Goal: Information Seeking & Learning: Find specific fact

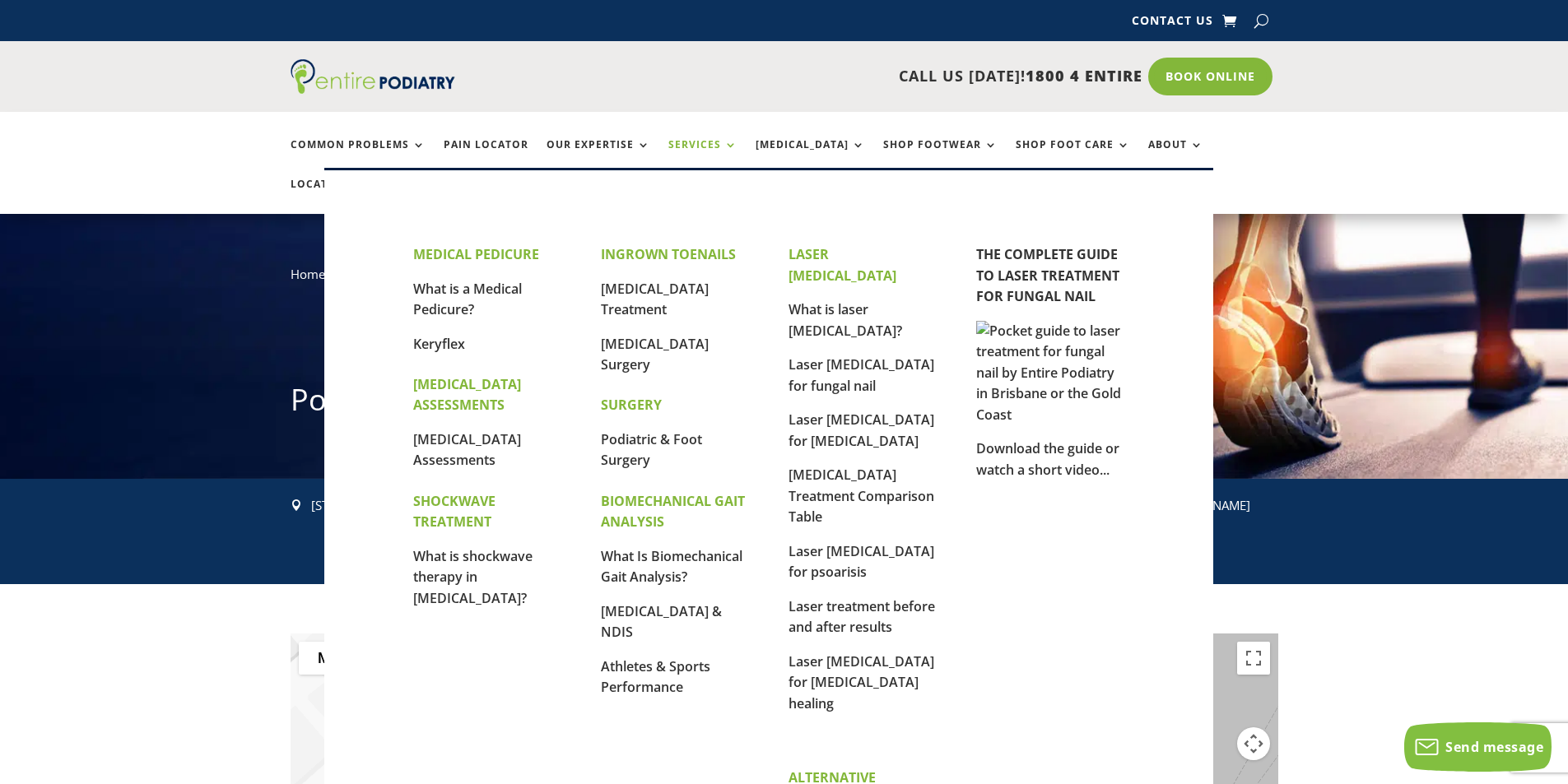
click at [712, 148] on link "Services" at bounding box center [702, 156] width 69 height 35
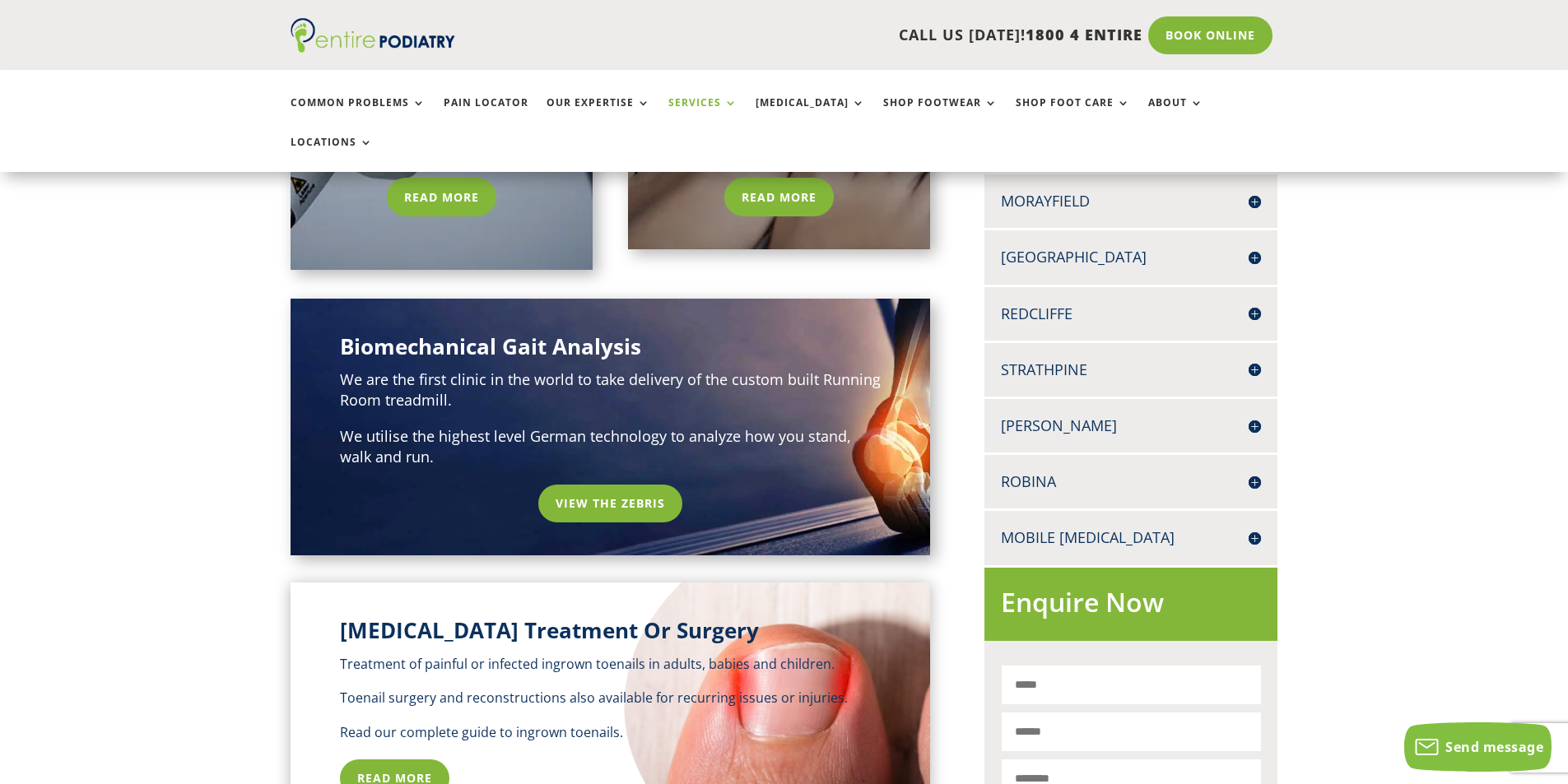
scroll to position [593, 0]
click at [400, 760] on link "Read More" at bounding box center [399, 779] width 118 height 38
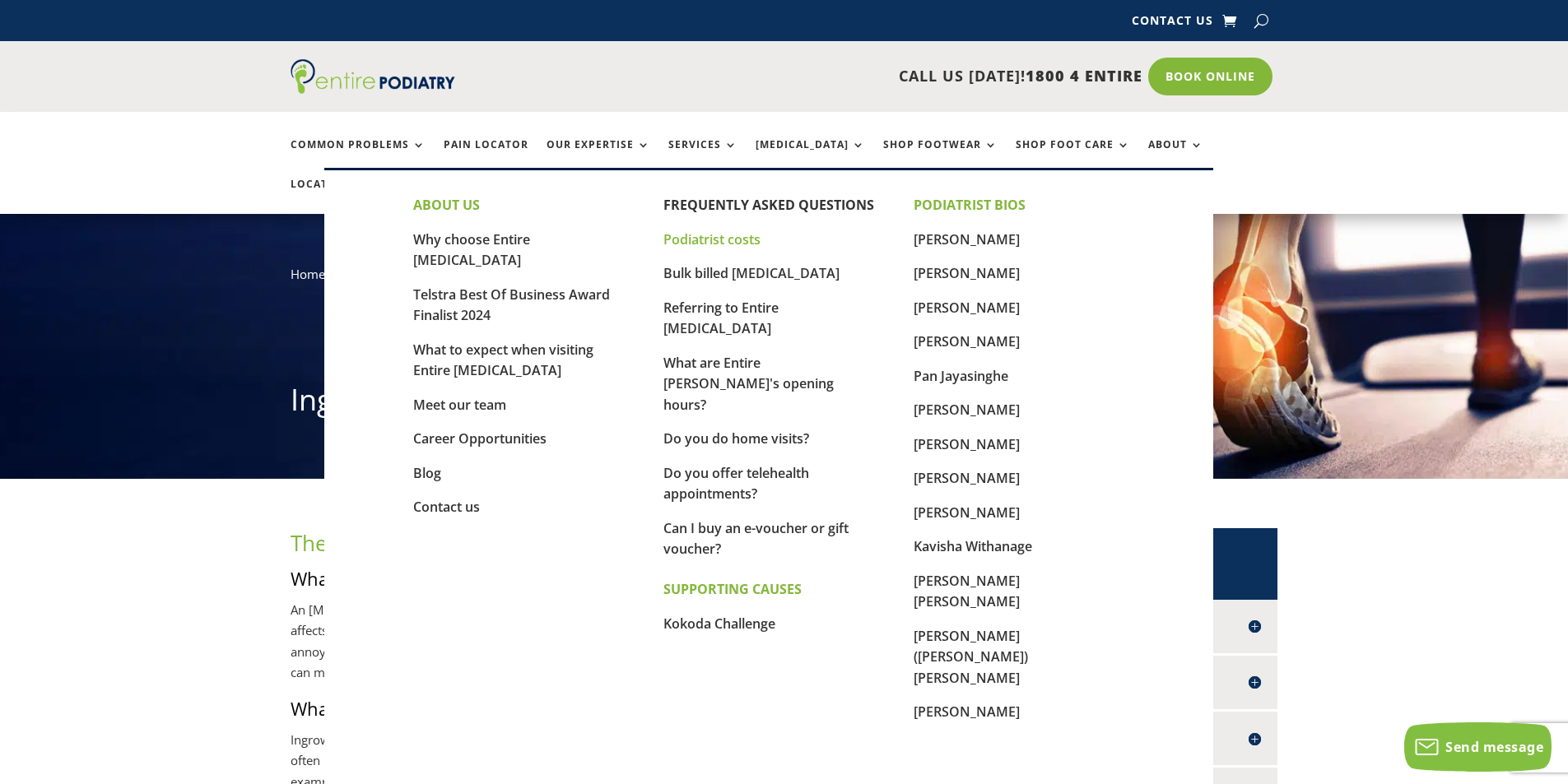
click at [744, 240] on link "Podiatrist costs" at bounding box center [711, 239] width 97 height 18
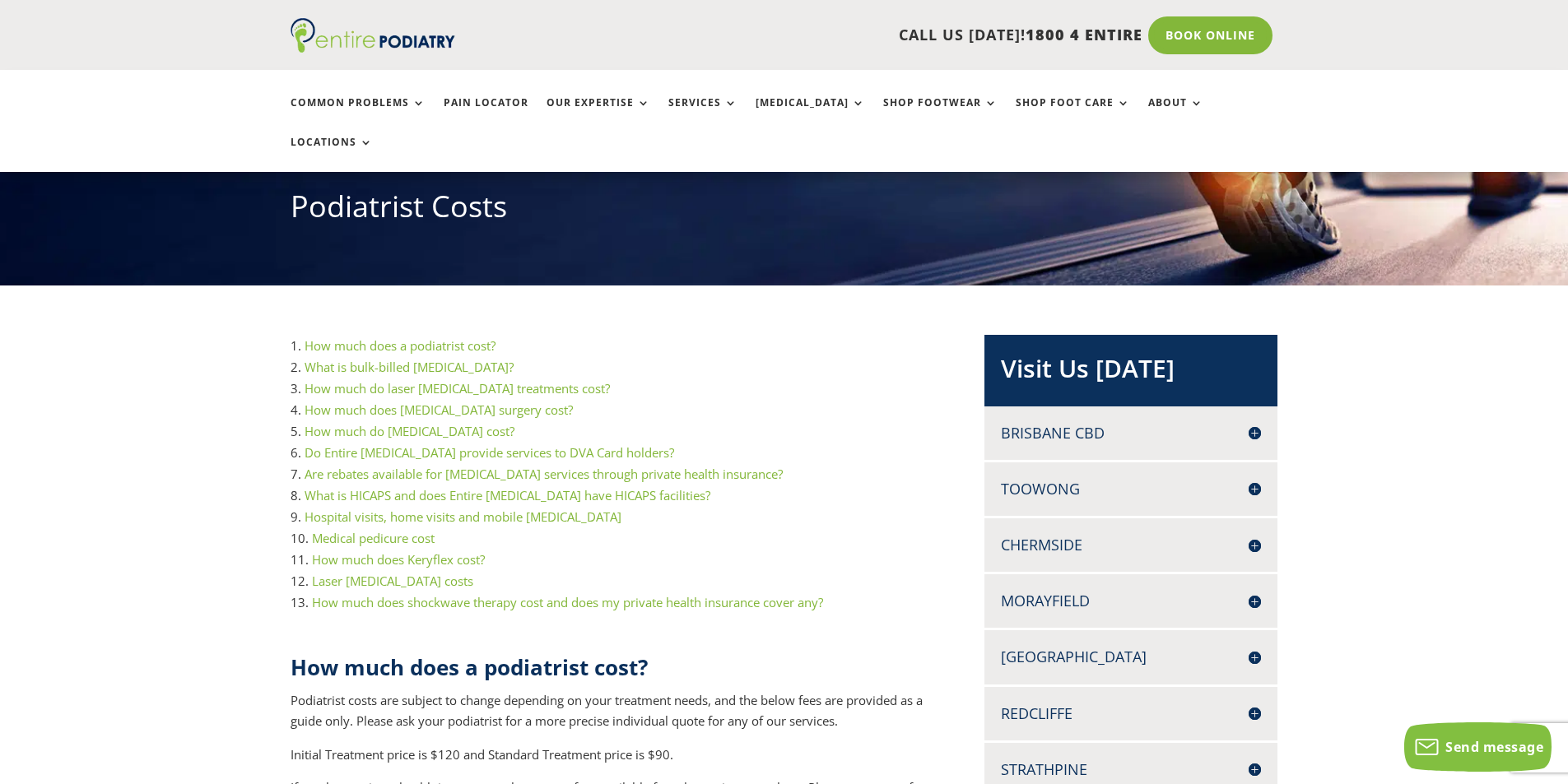
scroll to position [198, 0]
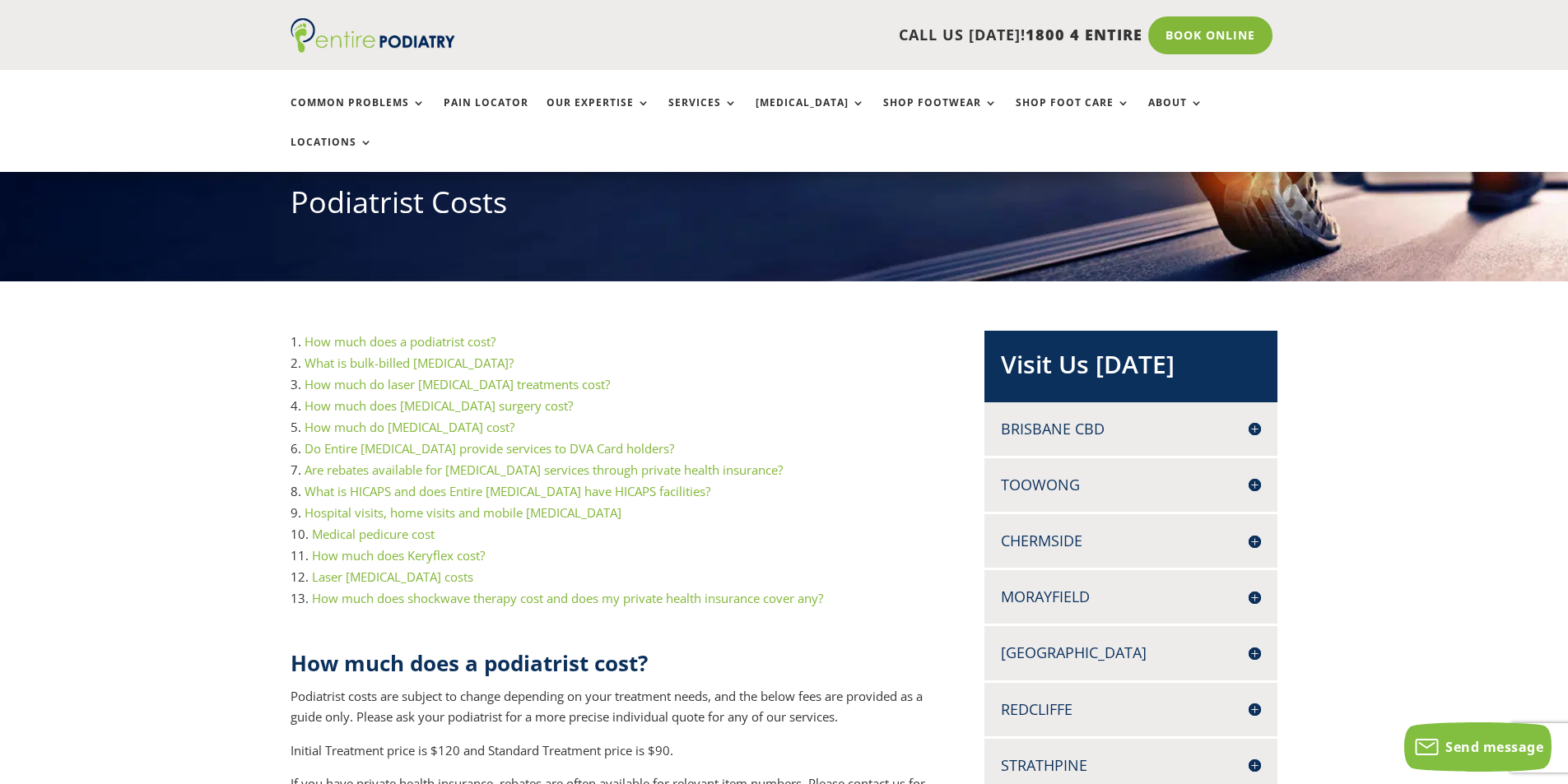
click at [423, 334] on link "How much does a podiatrist cost?" at bounding box center [400, 342] width 191 height 16
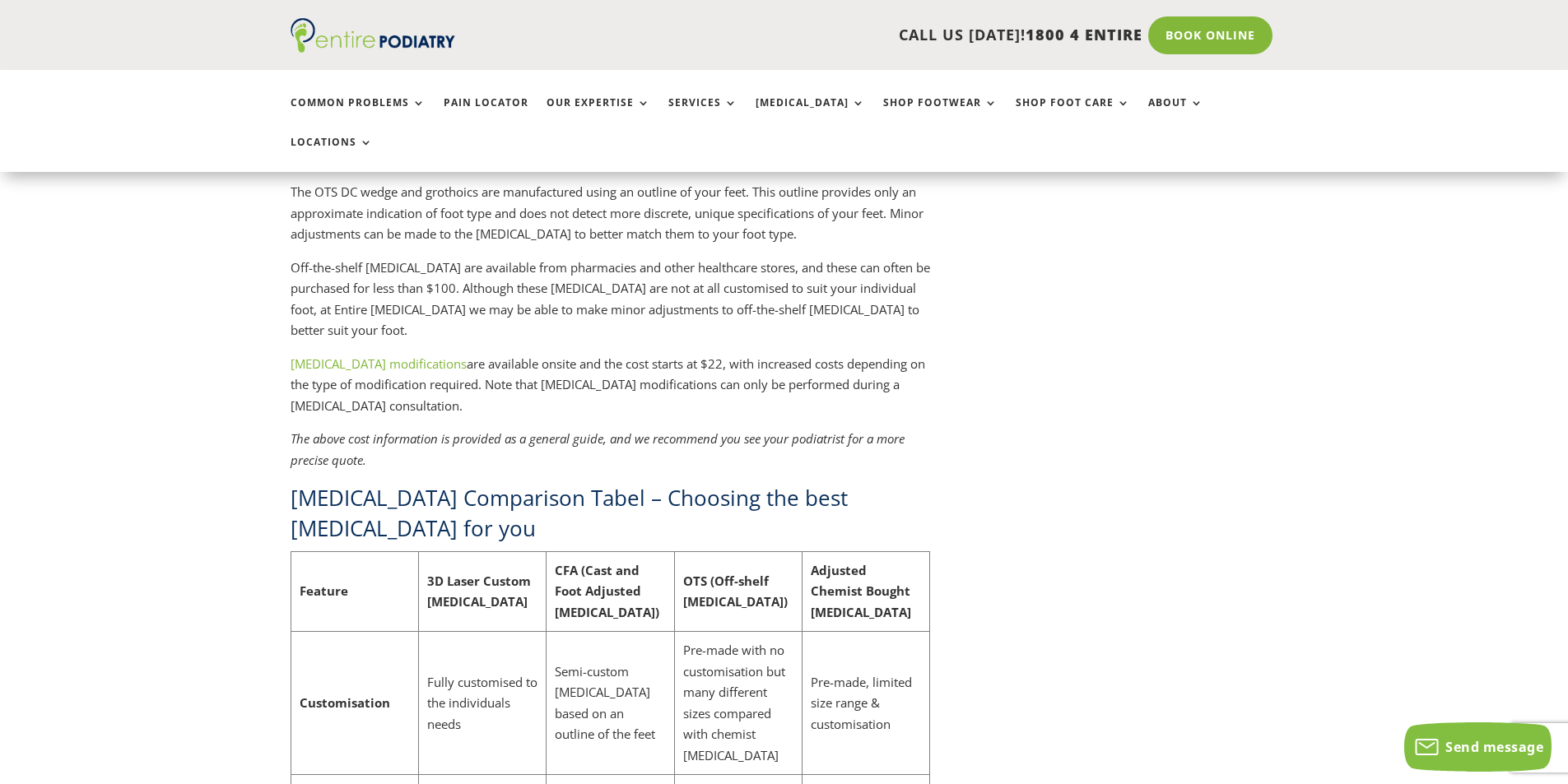
scroll to position [4497, 0]
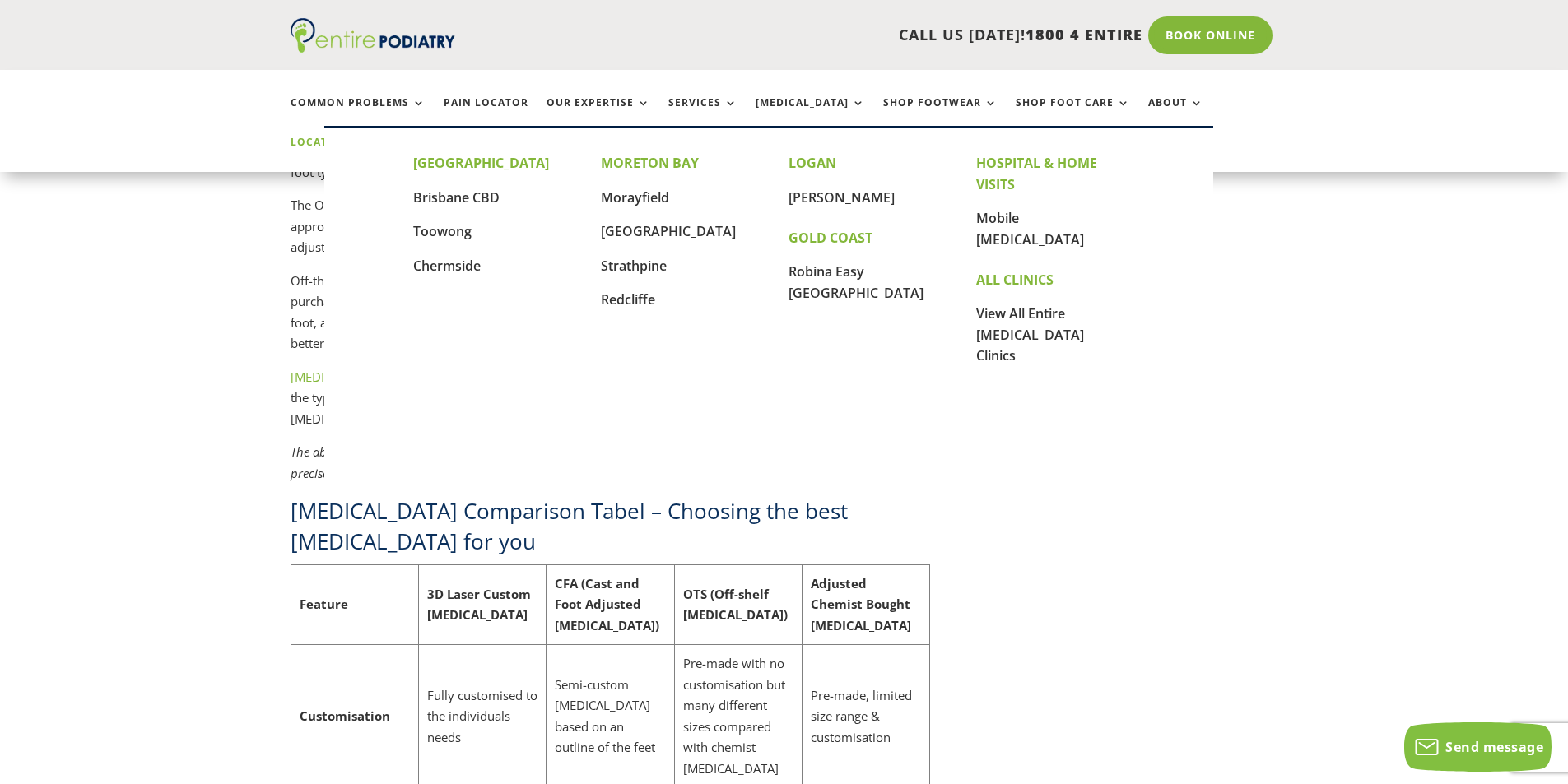
click at [373, 137] on link "Locations" at bounding box center [332, 154] width 82 height 35
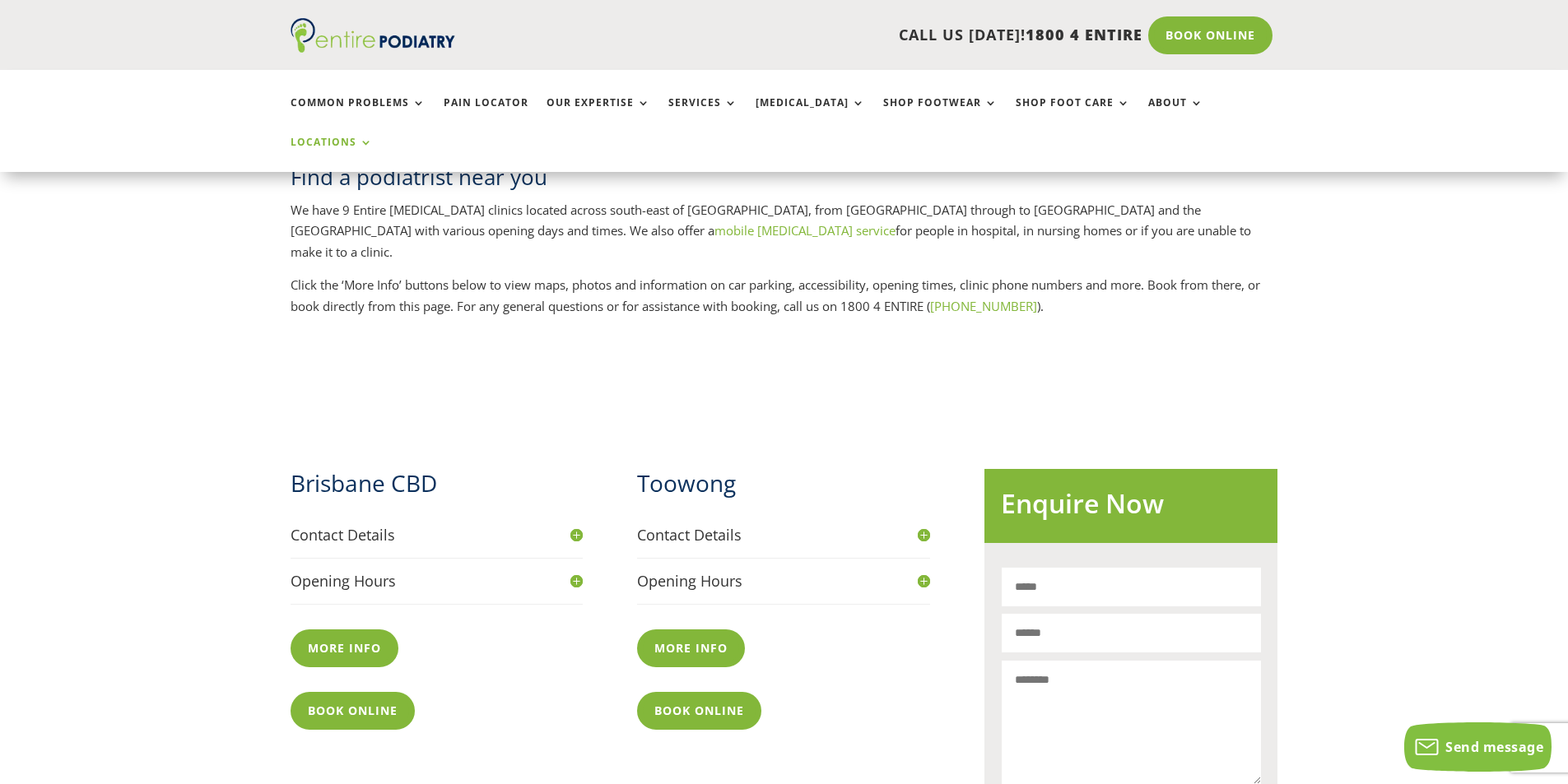
scroll to position [395, 0]
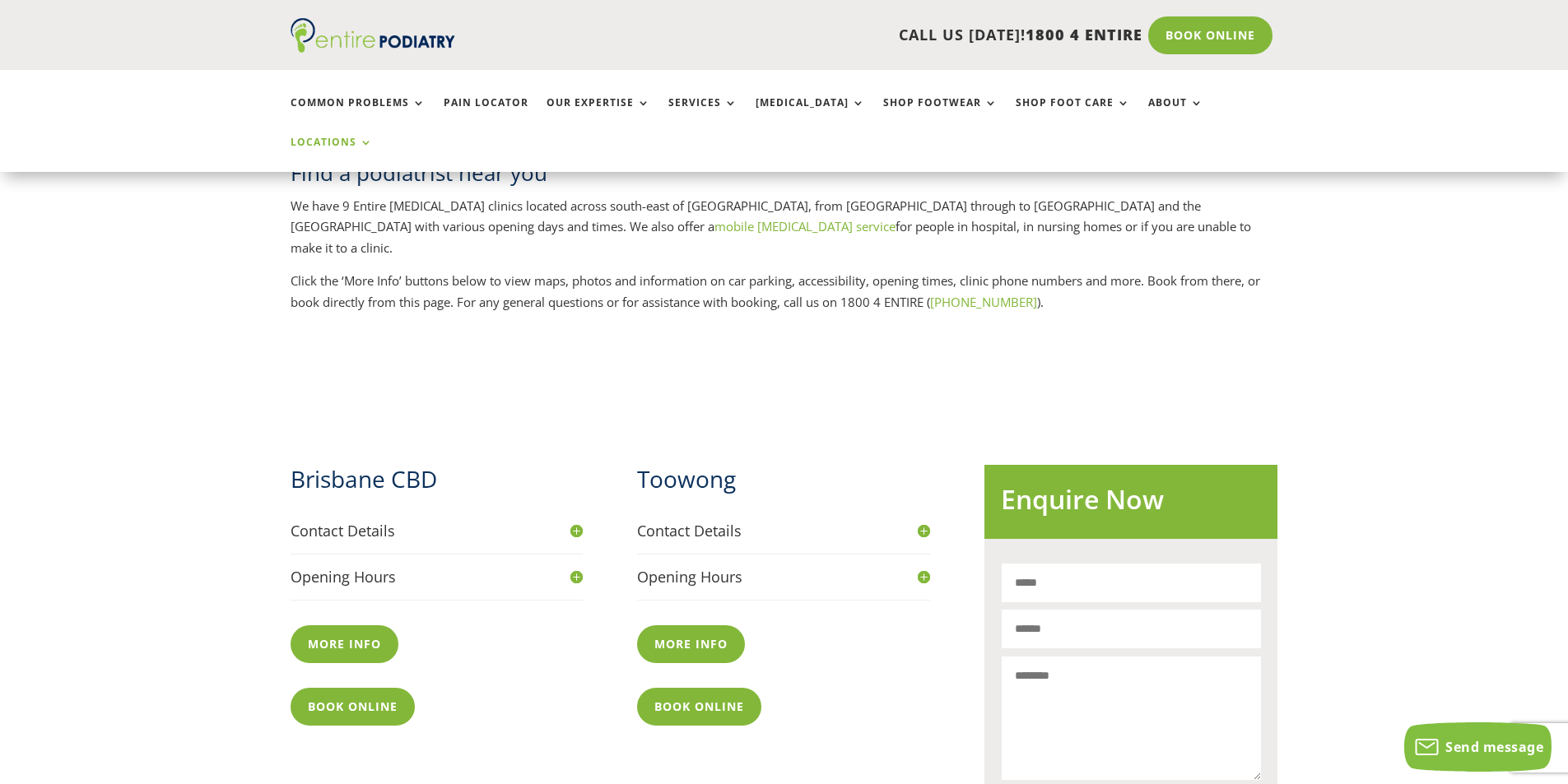
click at [577, 521] on h4 "Contact Details" at bounding box center [437, 531] width 293 height 21
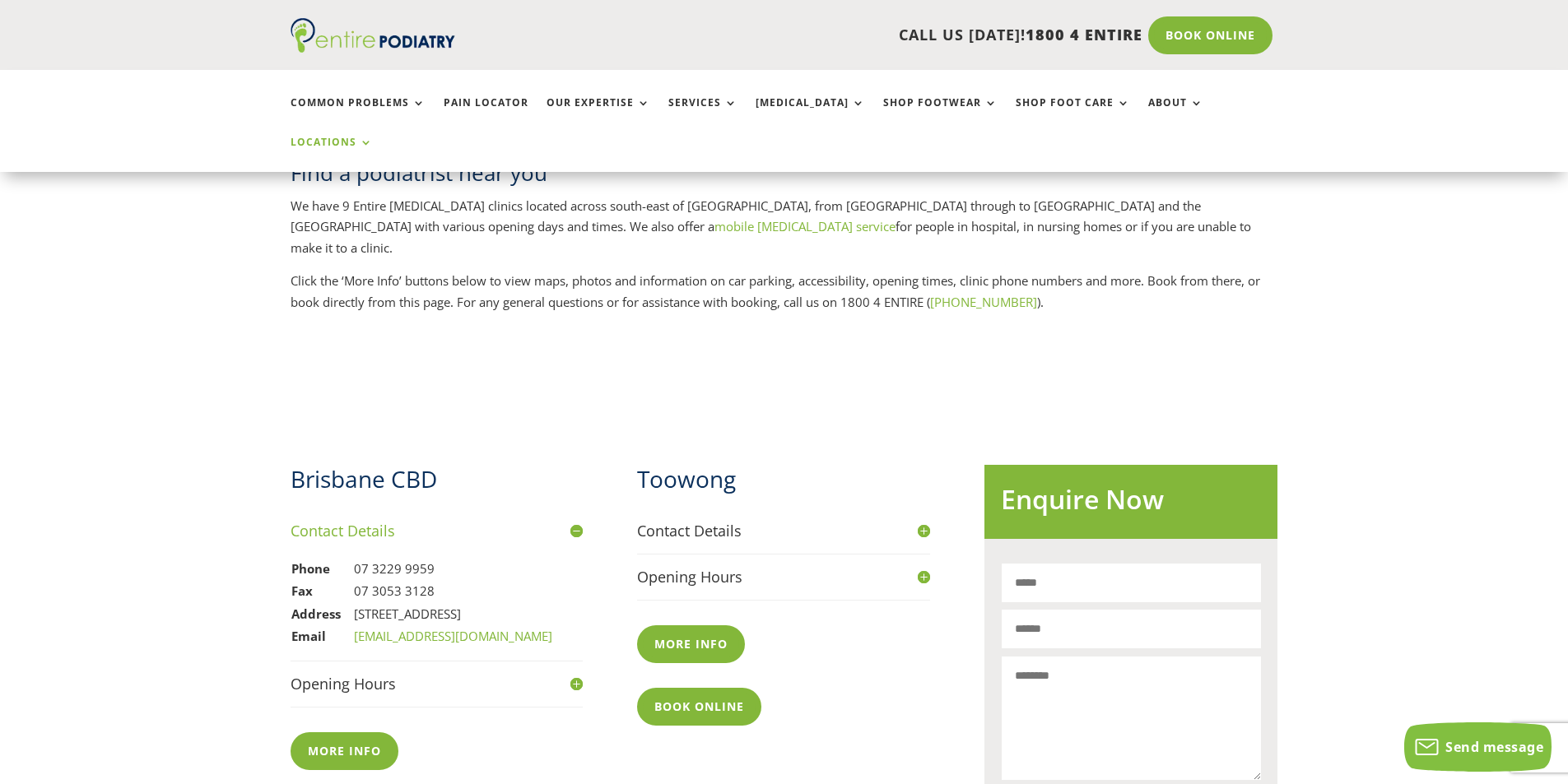
click at [576, 521] on h4 "Contact Details" at bounding box center [437, 531] width 293 height 21
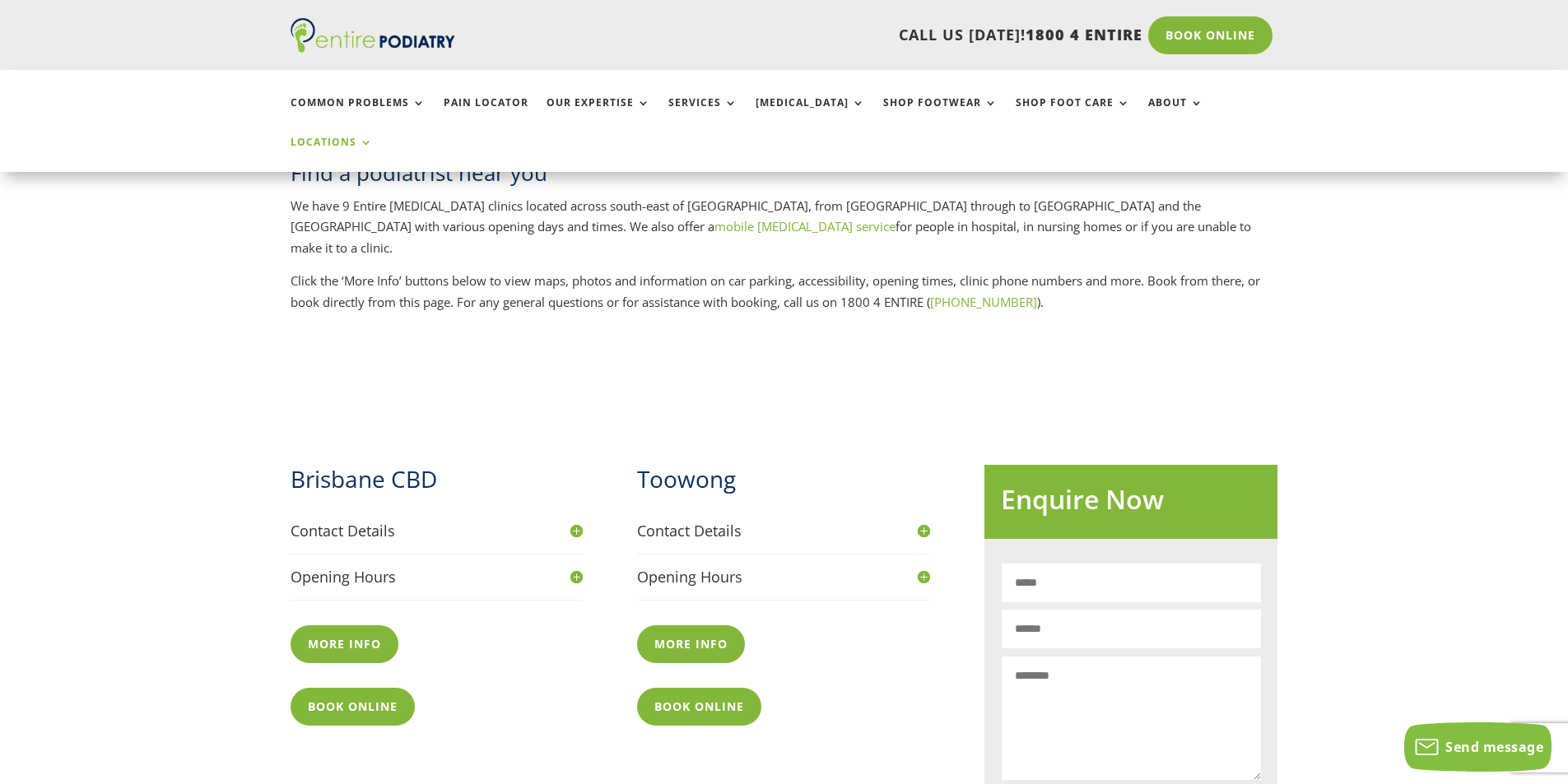
click at [577, 567] on h4 "Opening Hours" at bounding box center [437, 577] width 293 height 21
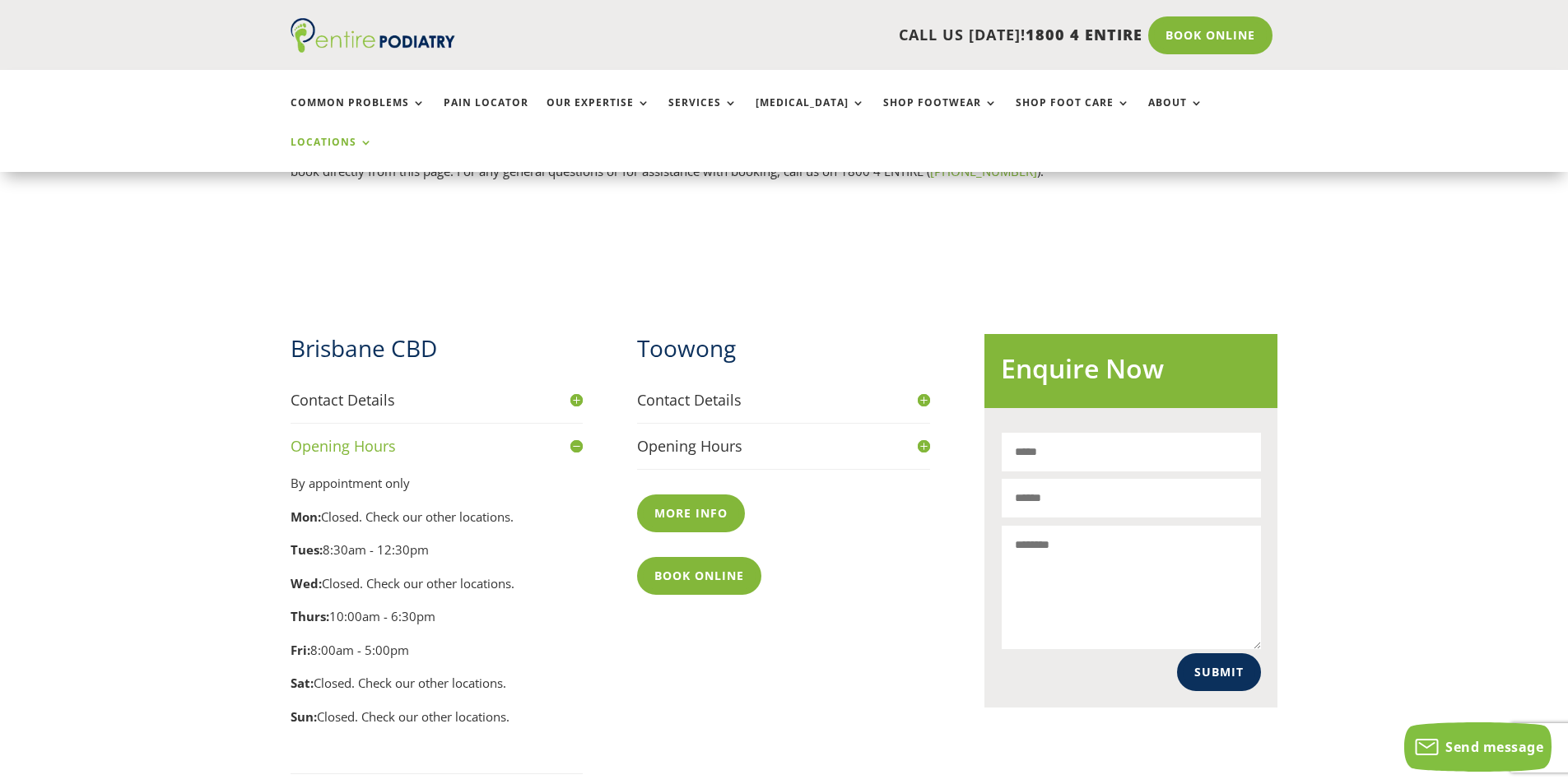
scroll to position [527, 0]
click at [577, 435] on h4 "Opening Hours" at bounding box center [437, 445] width 293 height 21
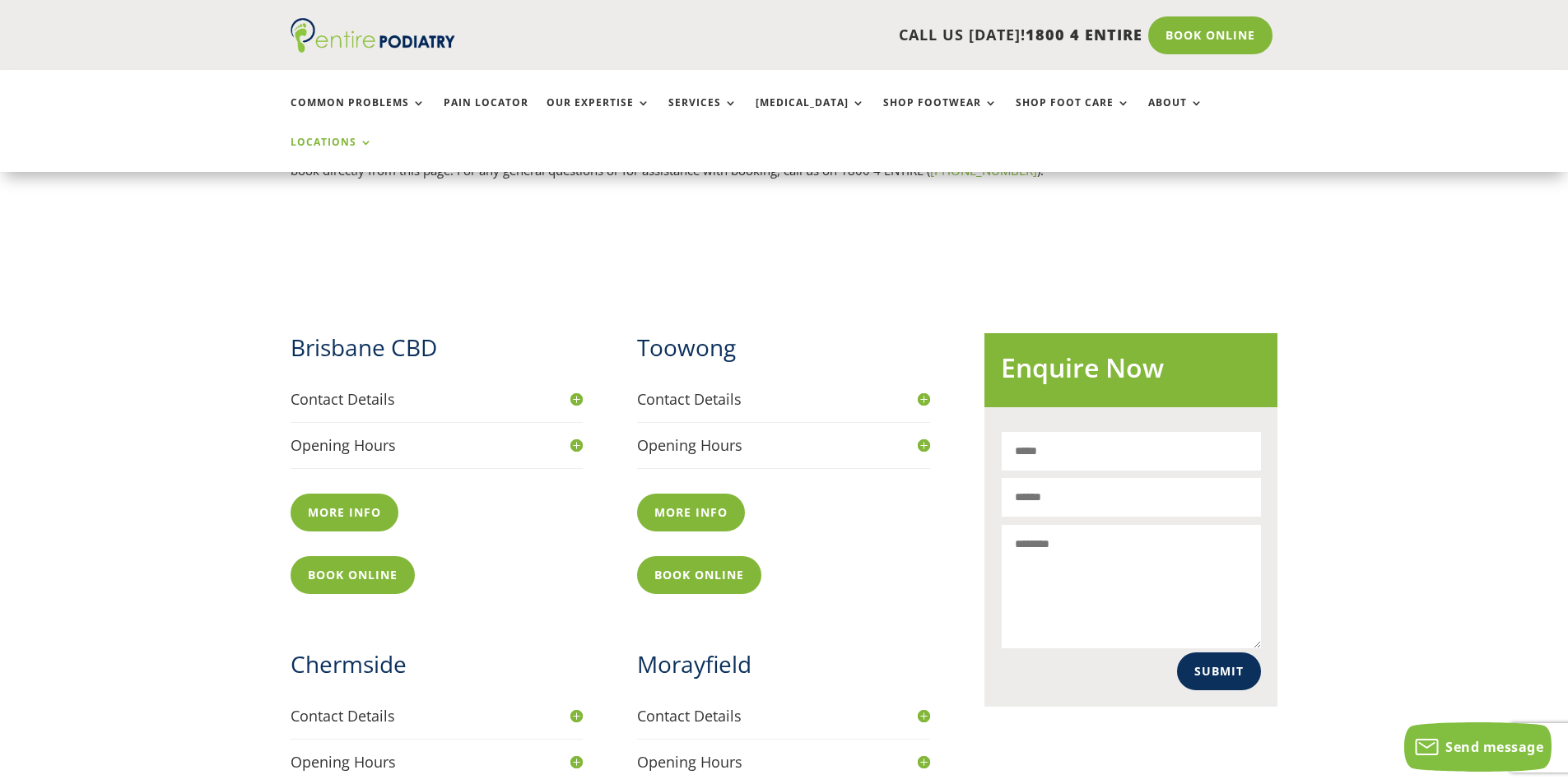
click at [578, 390] on h4 "Contact Details" at bounding box center [437, 400] width 293 height 21
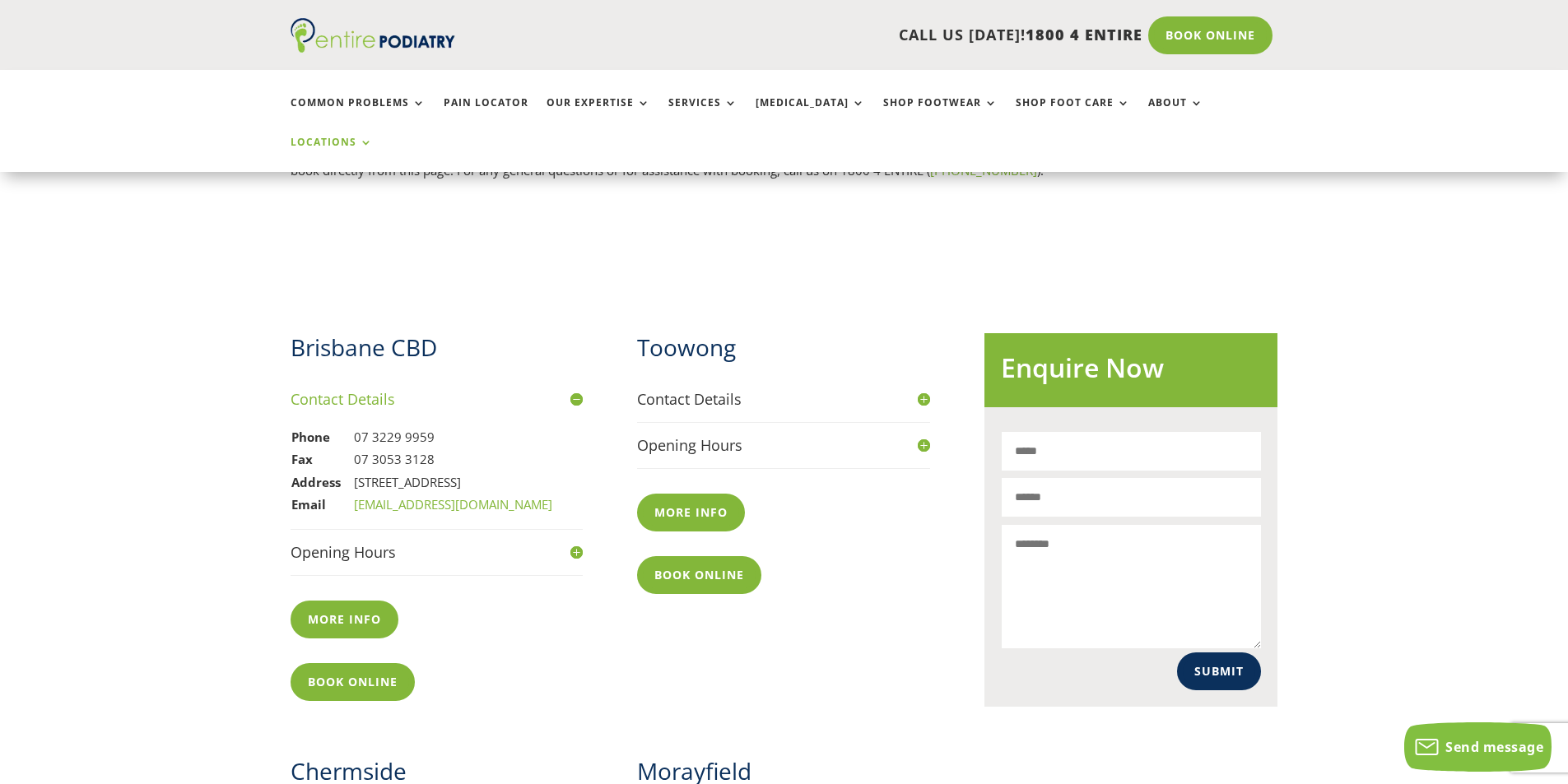
click at [578, 390] on h4 "Contact Details" at bounding box center [437, 400] width 293 height 21
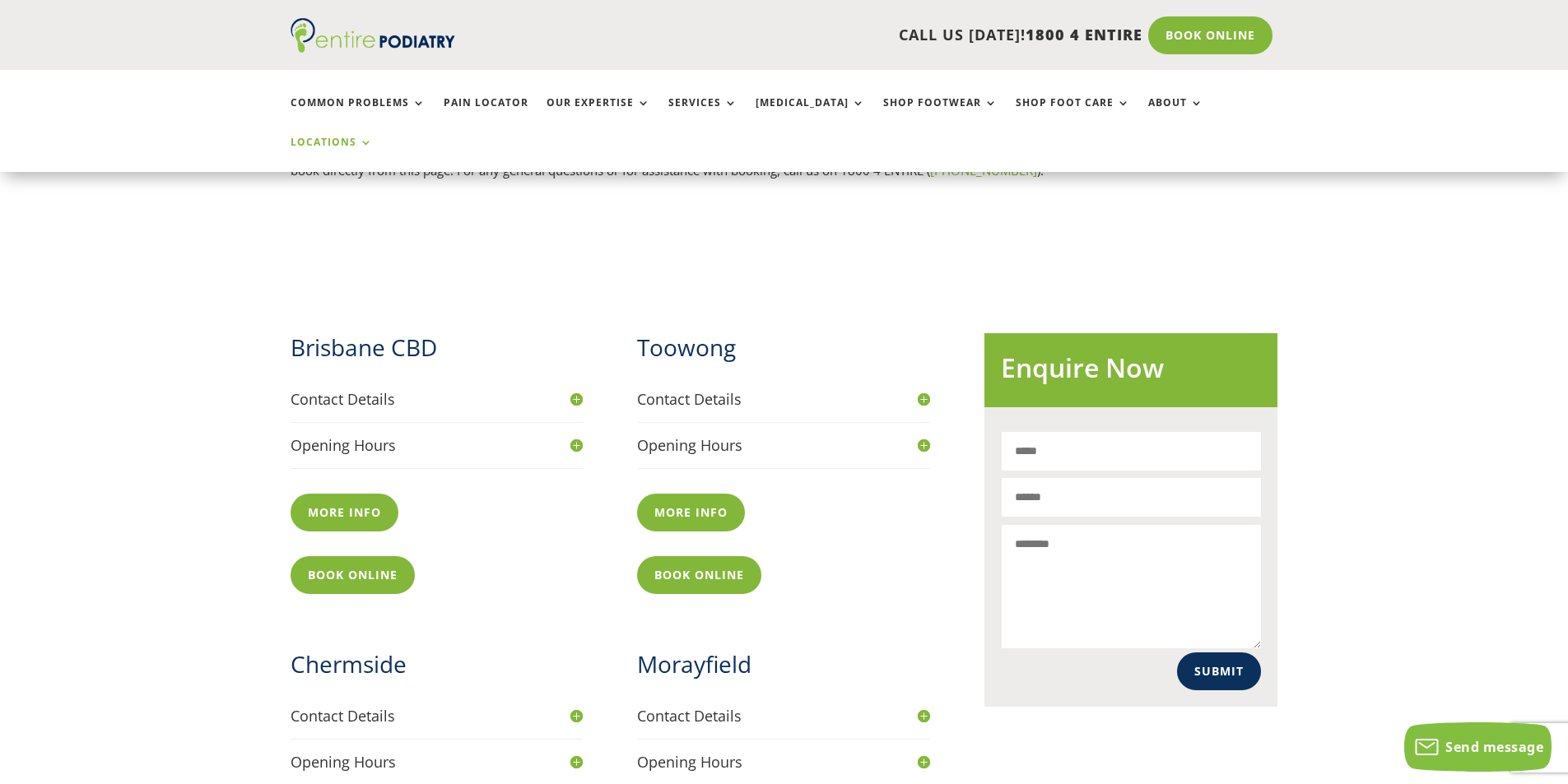
click at [580, 435] on h4 "Opening Hours" at bounding box center [437, 445] width 293 height 21
